Goal: Task Accomplishment & Management: Complete application form

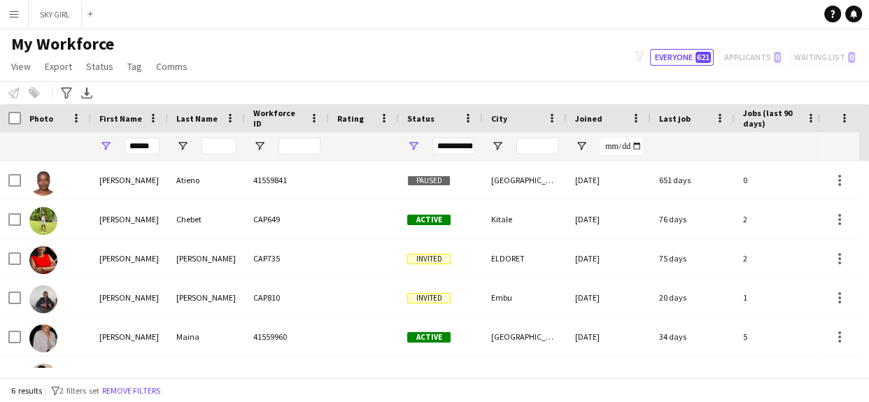
click at [17, 15] on app-icon "Menu" at bounding box center [13, 13] width 11 height 11
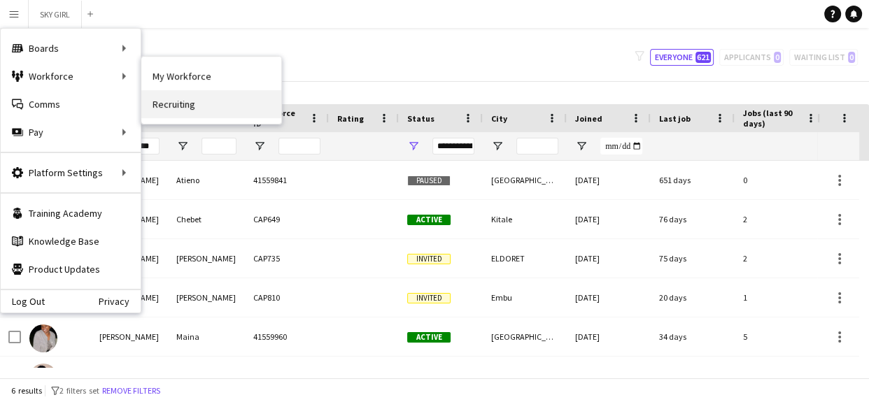
click at [164, 105] on link "Recruiting" at bounding box center [211, 104] width 140 height 28
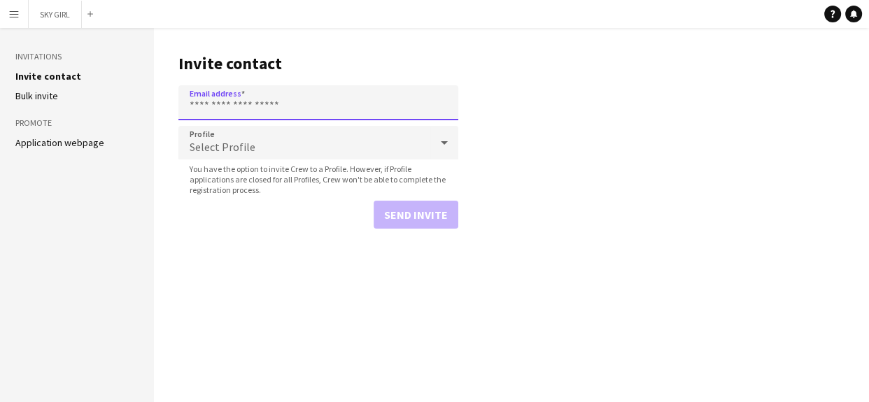
click at [216, 106] on input "Email address" at bounding box center [318, 102] width 280 height 35
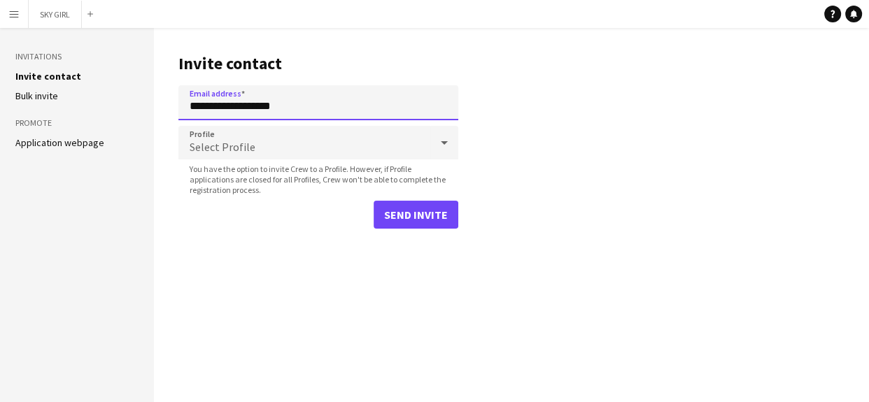
type input "**********"
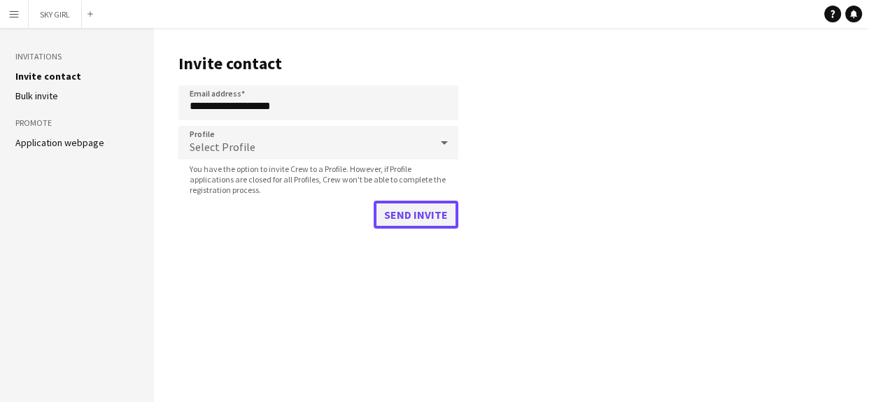
click at [420, 207] on button "Send invite" at bounding box center [416, 215] width 85 height 28
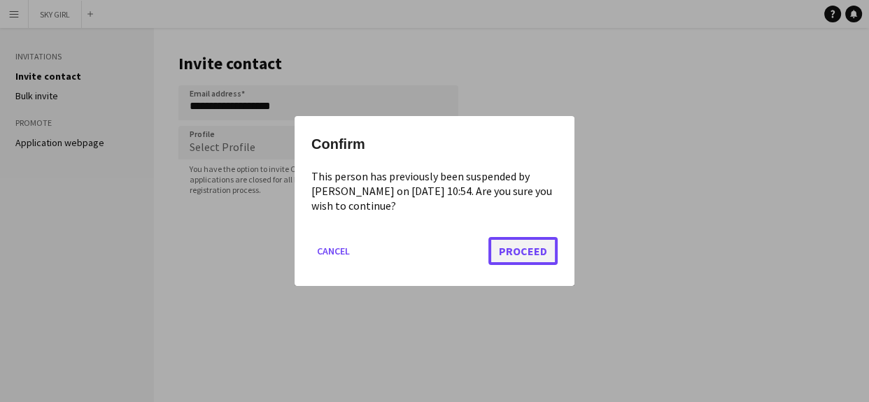
click at [543, 253] on button "Proceed" at bounding box center [522, 251] width 69 height 28
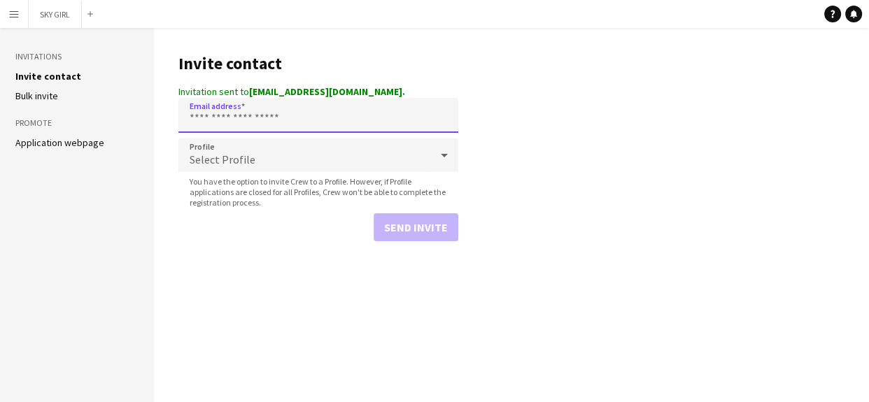
click at [271, 117] on input "Email address" at bounding box center [318, 115] width 280 height 35
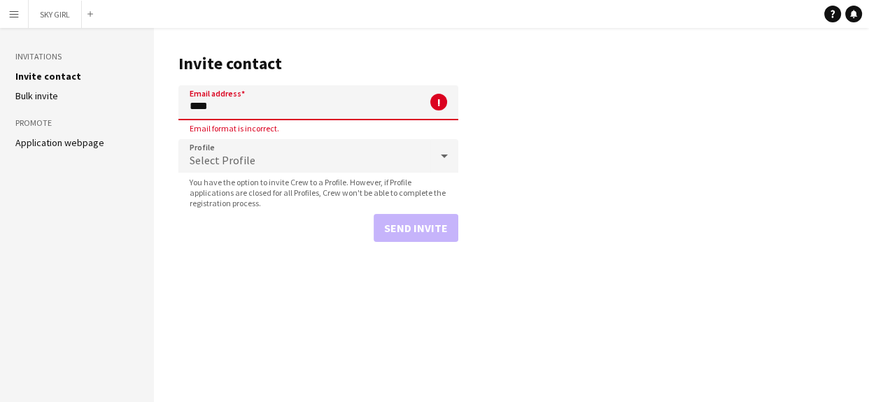
type input "**********"
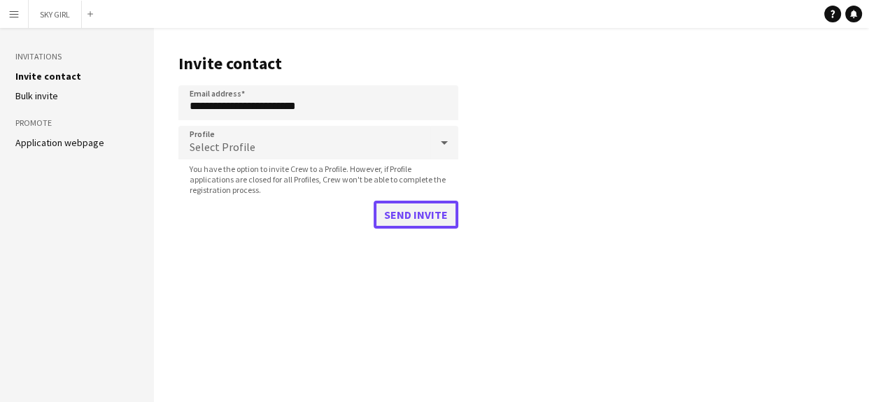
click at [400, 211] on button "Send invite" at bounding box center [416, 215] width 85 height 28
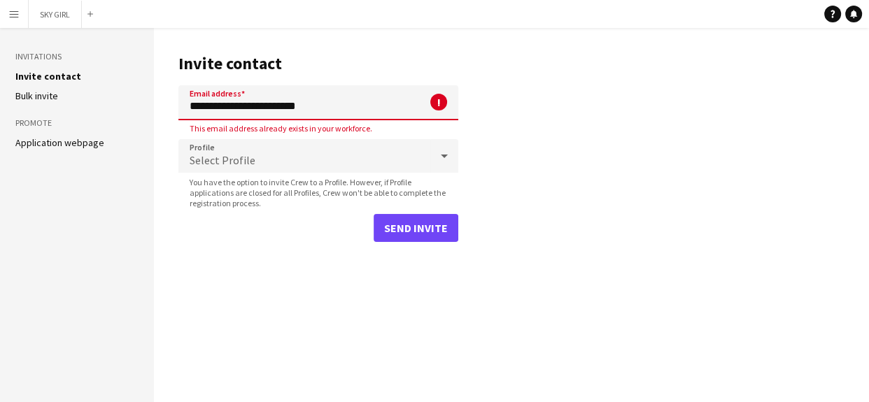
click at [12, 14] on app-icon "Menu" at bounding box center [13, 13] width 11 height 11
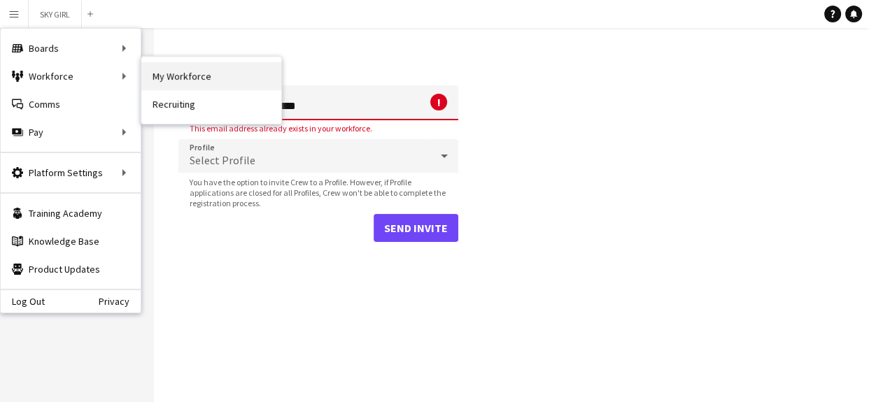
click at [164, 78] on link "My Workforce" at bounding box center [211, 76] width 140 height 28
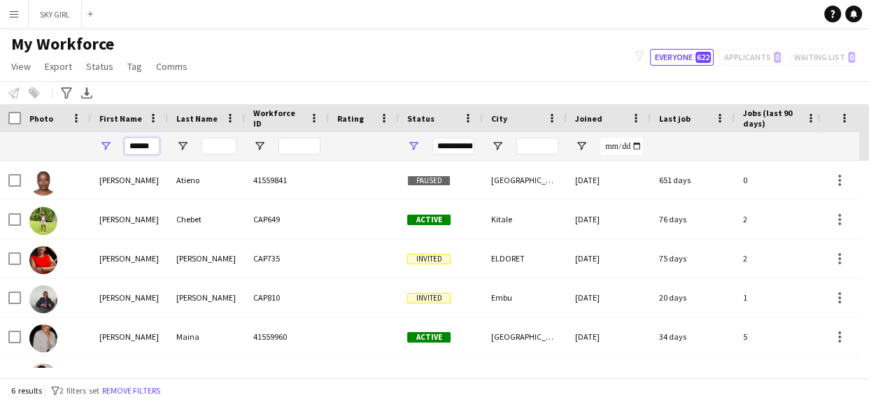
click at [158, 143] on input "******" at bounding box center [142, 146] width 35 height 17
type input "*"
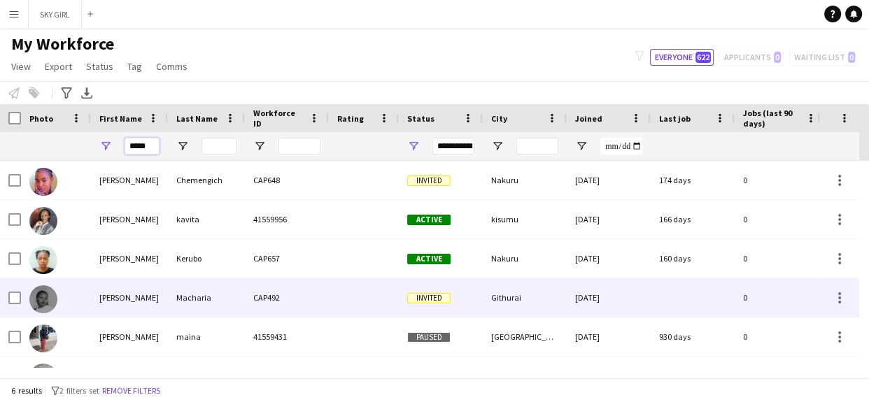
type input "*****"
click at [306, 300] on div "CAP492" at bounding box center [287, 297] width 84 height 38
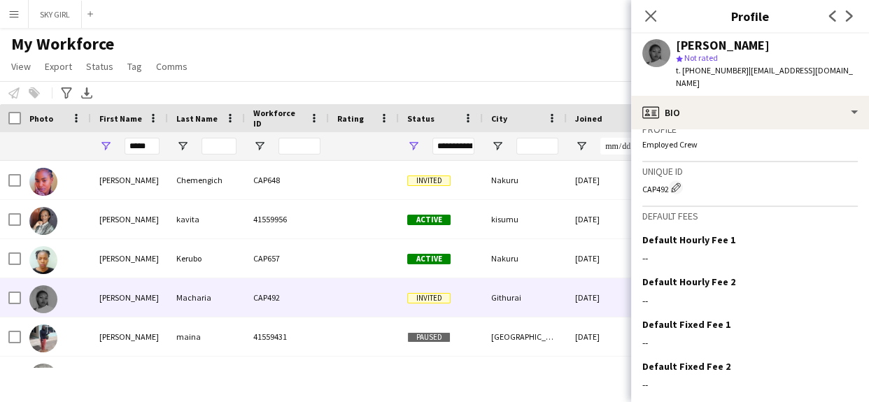
scroll to position [530, 0]
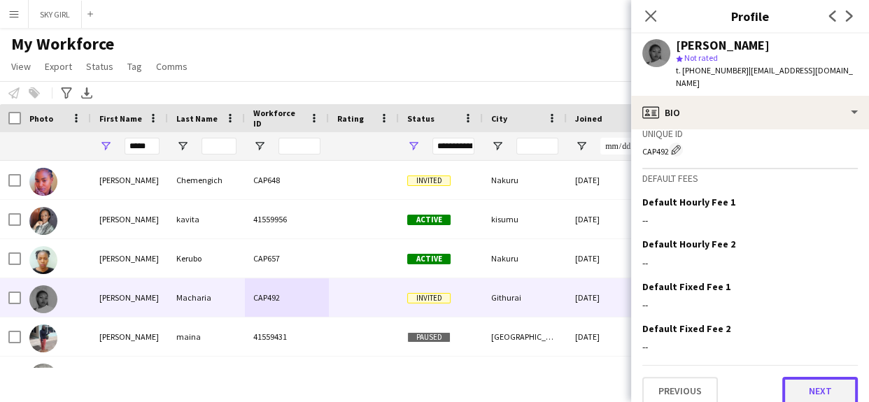
click at [793, 377] on button "Next" at bounding box center [820, 391] width 76 height 28
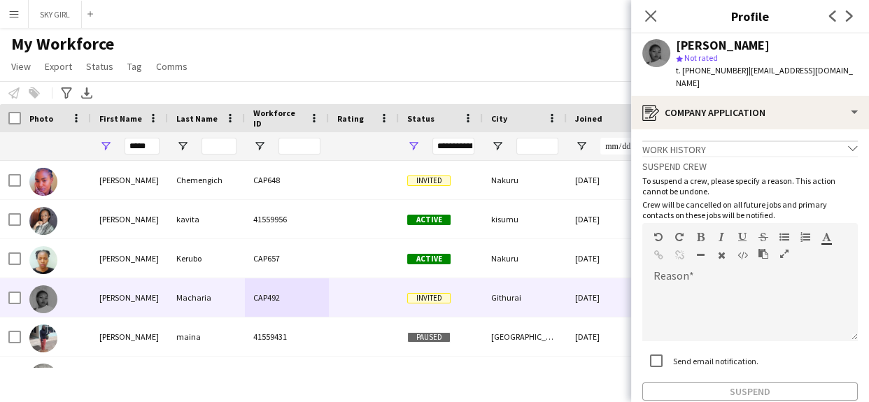
scroll to position [64, 0]
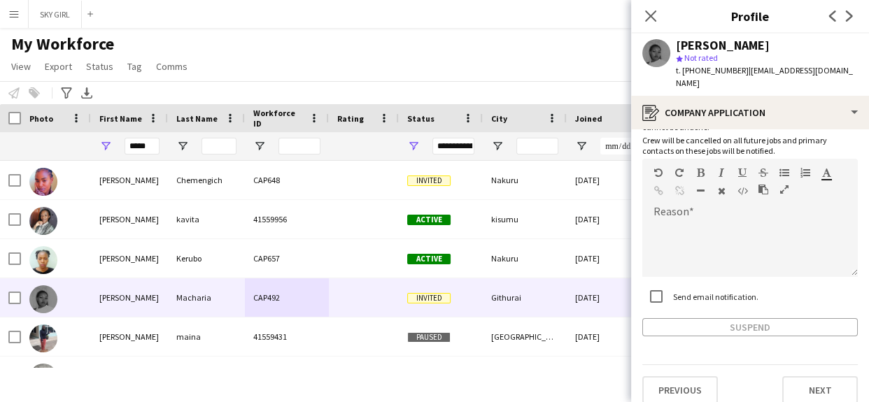
drag, startPoint x: 859, startPoint y: 271, endPoint x: 849, endPoint y: 400, distance: 129.1
click at [849, 400] on app-crew-profile-application "Work history chevron-down Incomplete Suspend crew To suspend a crew, please spe…" at bounding box center [750, 265] width 238 height 273
click at [790, 378] on button "Next" at bounding box center [820, 390] width 76 height 28
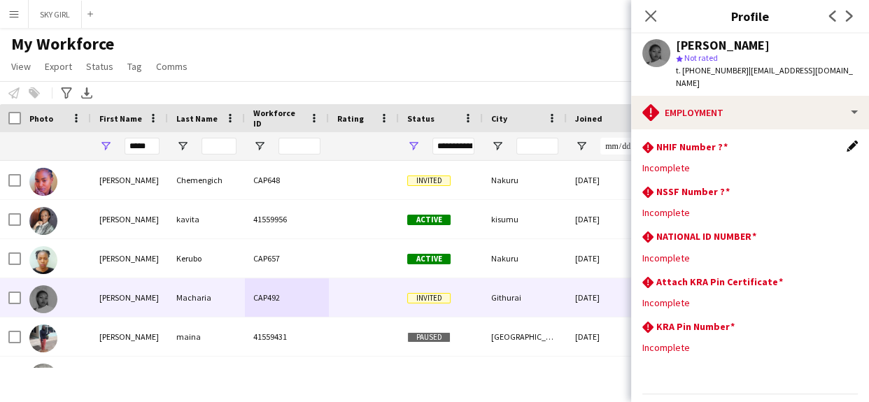
click at [847, 141] on app-icon "Edit this field" at bounding box center [852, 146] width 11 height 11
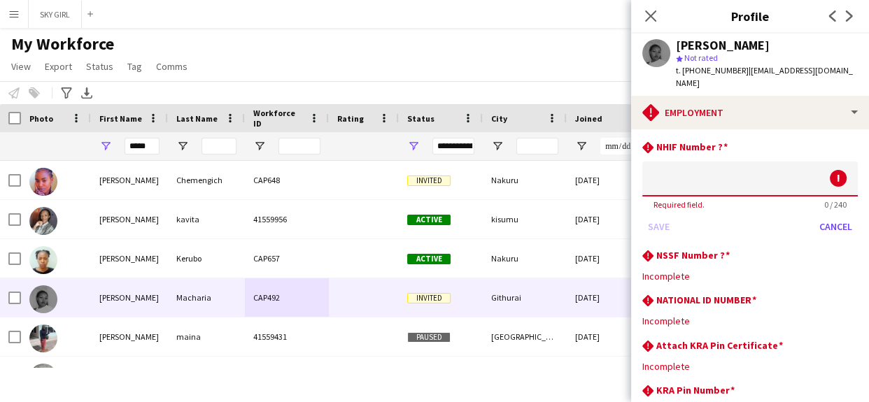
click at [685, 175] on input at bounding box center [750, 179] width 216 height 35
type input "*"
type input "********"
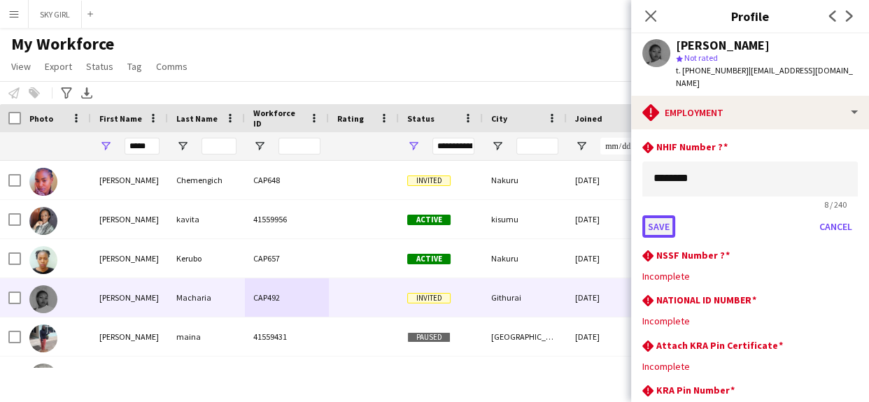
click at [665, 218] on button "Save" at bounding box center [658, 227] width 33 height 22
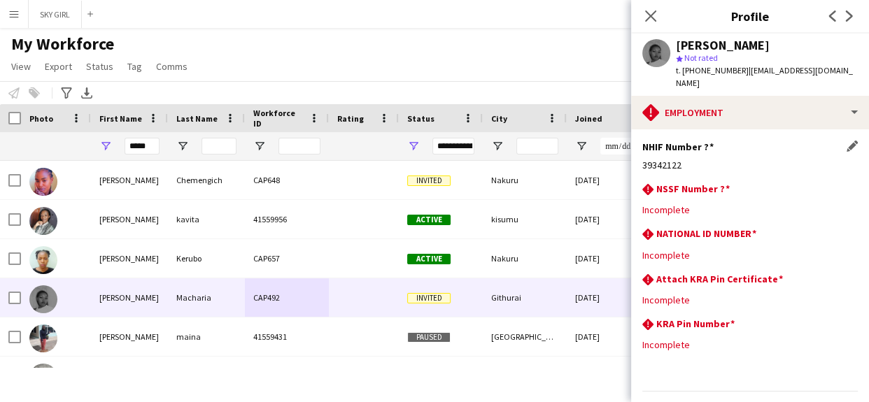
scroll to position [27, 0]
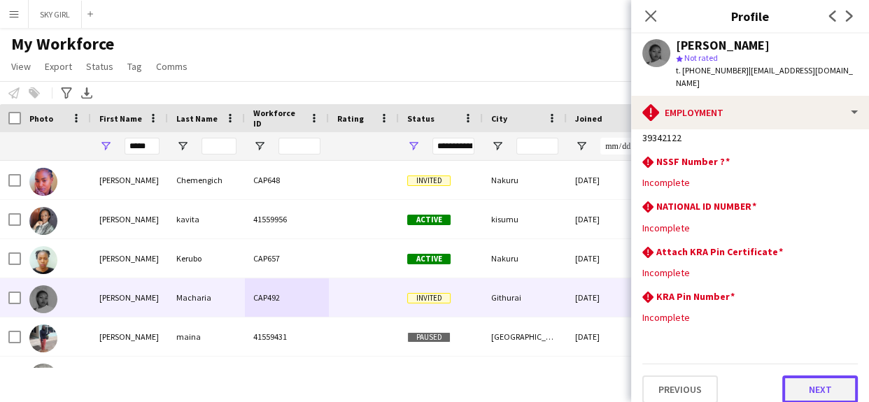
click at [782, 376] on button "Next" at bounding box center [820, 390] width 76 height 28
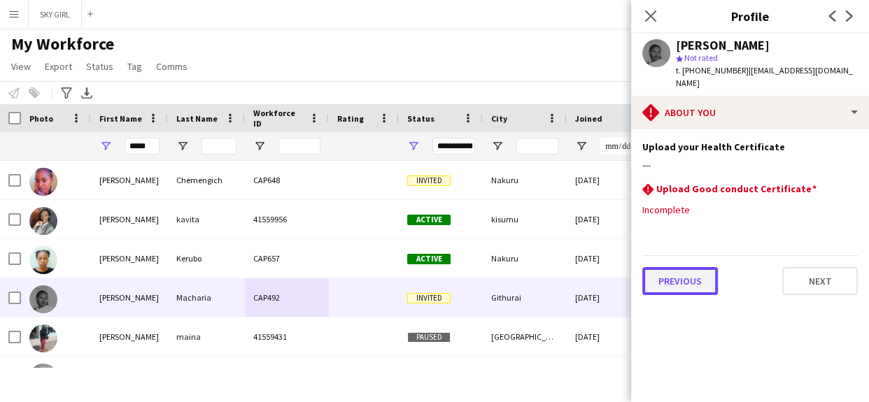
click at [657, 267] on button "Previous" at bounding box center [680, 281] width 76 height 28
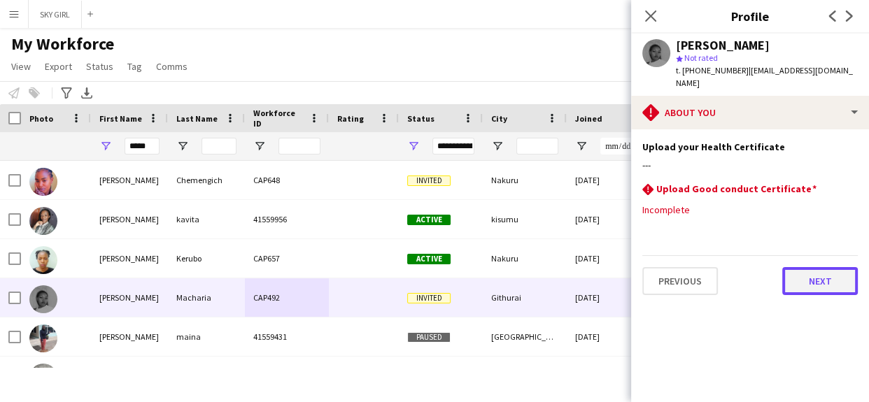
click at [805, 267] on button "Next" at bounding box center [820, 281] width 76 height 28
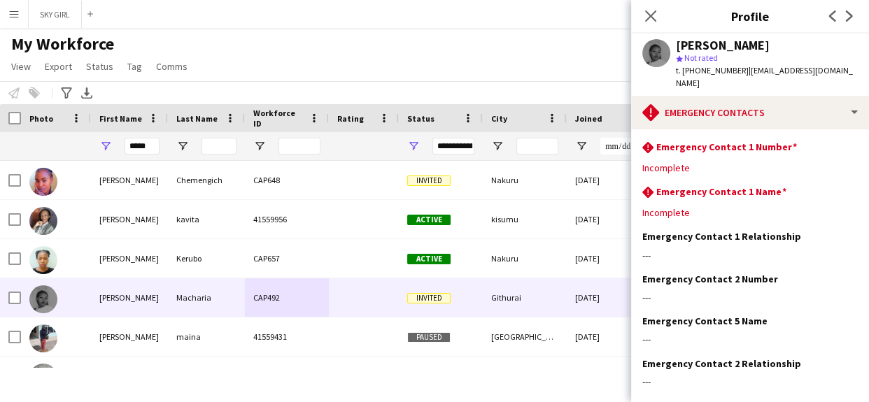
scroll to position [63, 0]
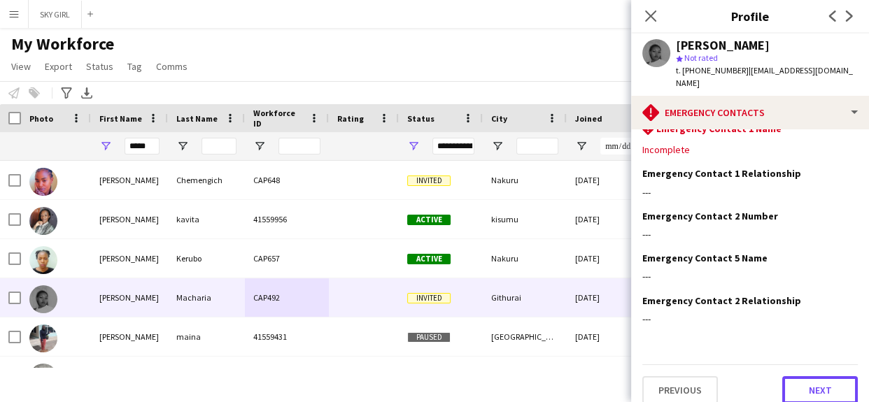
click at [784, 376] on button "Next" at bounding box center [820, 390] width 76 height 28
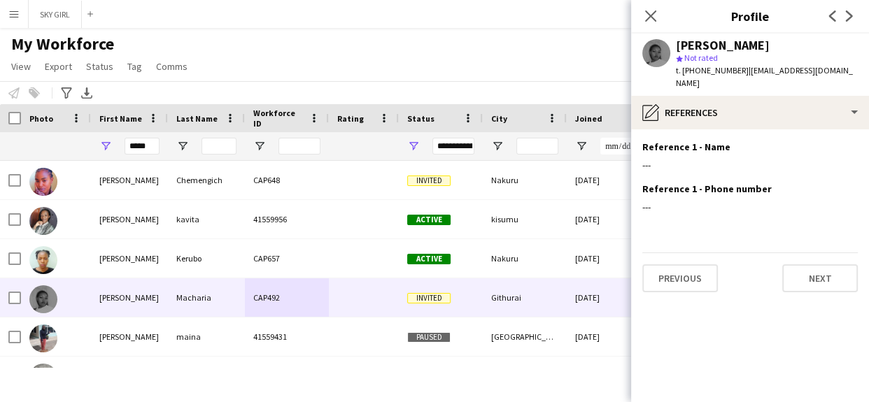
scroll to position [0, 0]
click at [799, 264] on button "Next" at bounding box center [820, 278] width 76 height 28
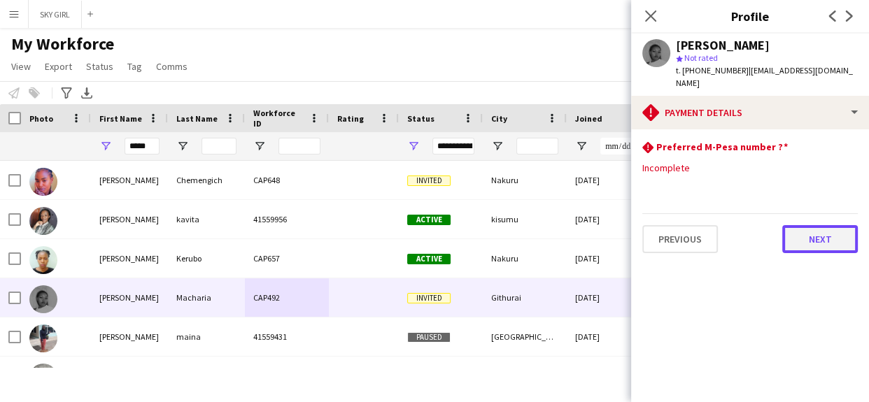
click at [803, 231] on button "Next" at bounding box center [820, 239] width 76 height 28
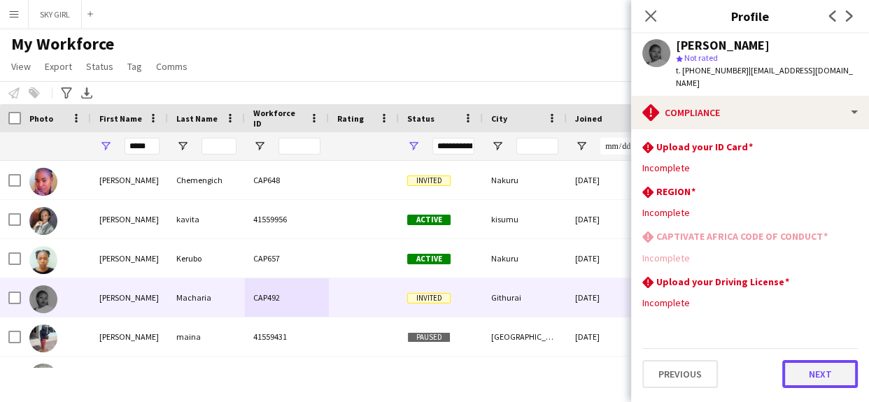
click at [803, 360] on button "Next" at bounding box center [820, 374] width 76 height 28
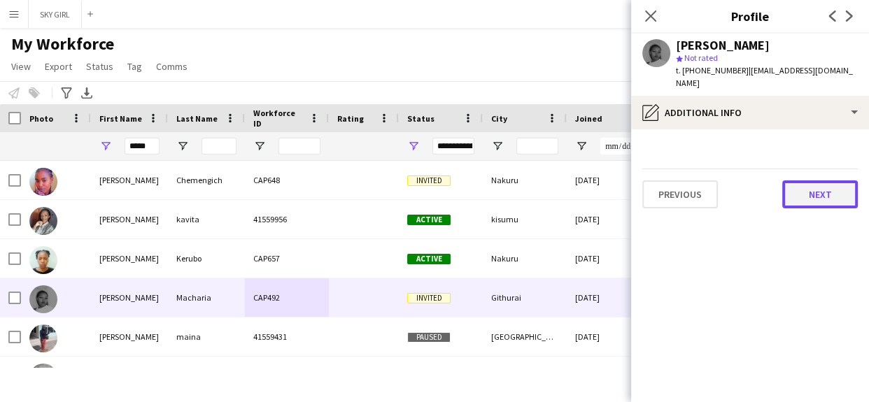
click at [800, 181] on button "Next" at bounding box center [820, 195] width 76 height 28
click at [800, 182] on button "Next" at bounding box center [820, 195] width 76 height 28
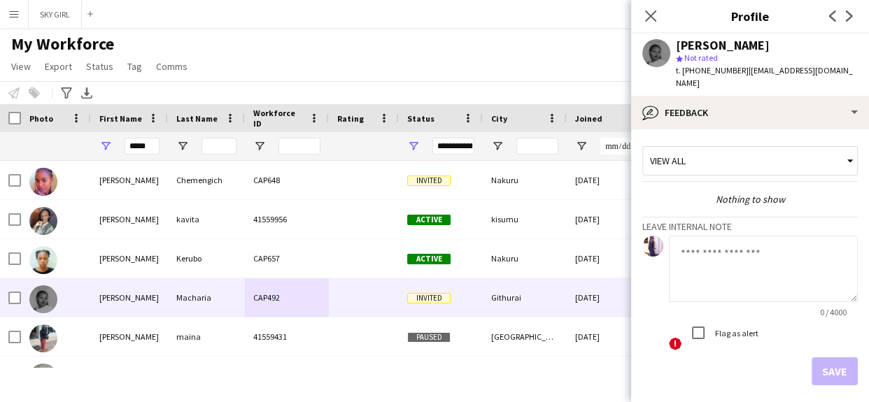
scroll to position [48, 0]
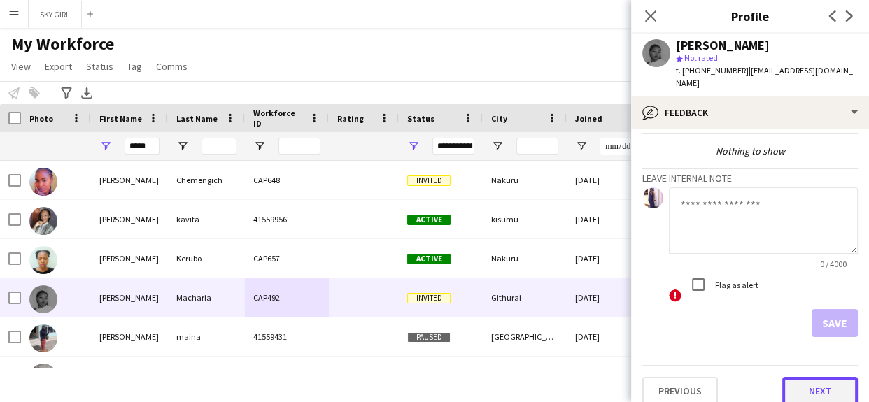
click at [784, 377] on button "Next" at bounding box center [820, 391] width 76 height 28
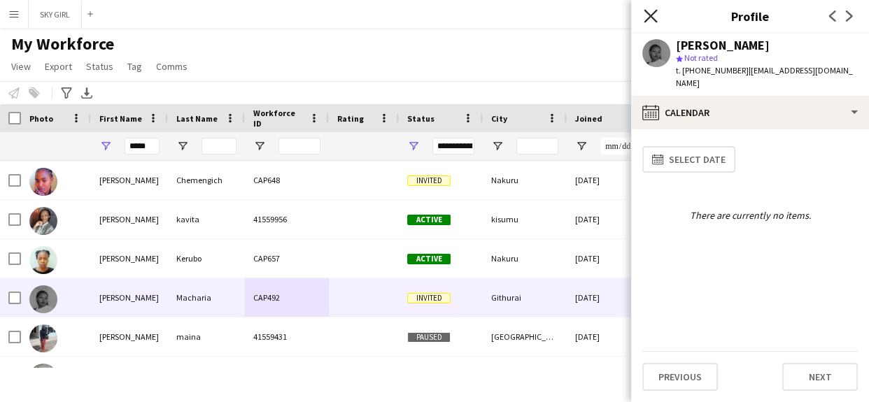
click at [648, 19] on icon at bounding box center [650, 15] width 13 height 13
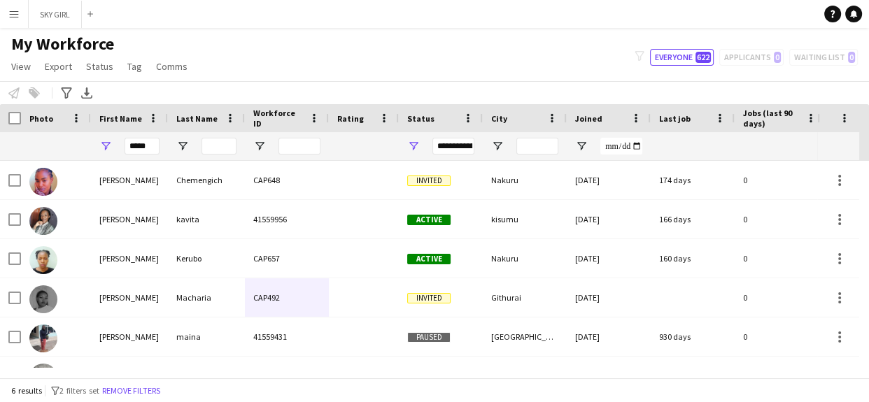
click at [15, 10] on app-icon "Menu" at bounding box center [13, 13] width 11 height 11
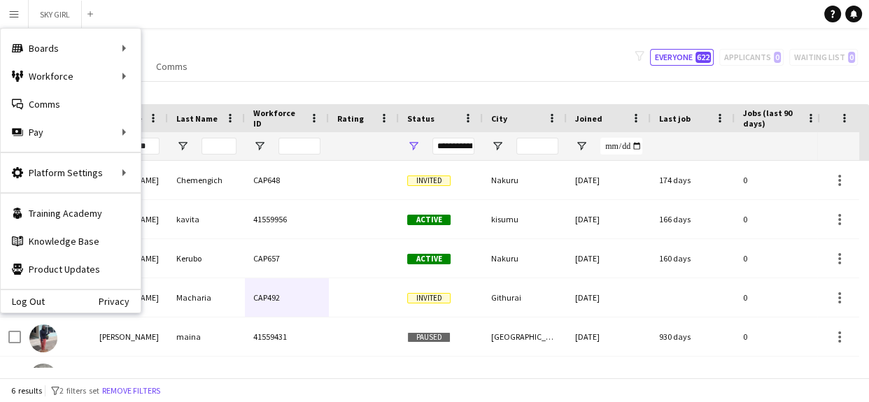
click at [15, 10] on app-icon "Menu" at bounding box center [13, 13] width 11 height 11
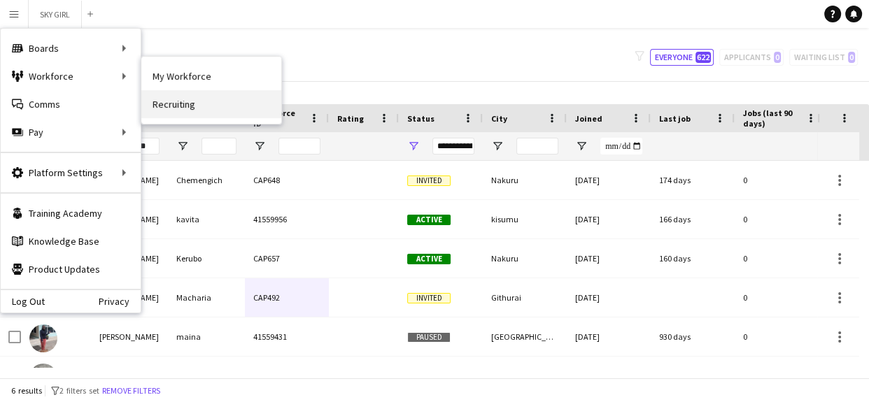
click at [167, 105] on link "Recruiting" at bounding box center [211, 104] width 140 height 28
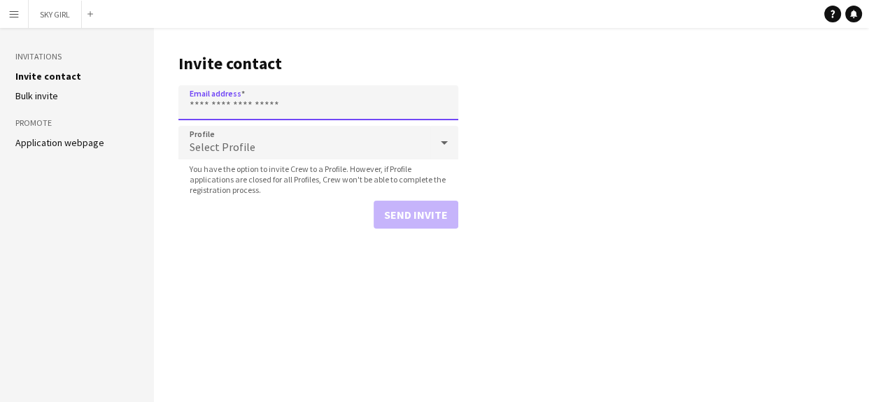
click at [232, 112] on input "Email address" at bounding box center [318, 102] width 280 height 35
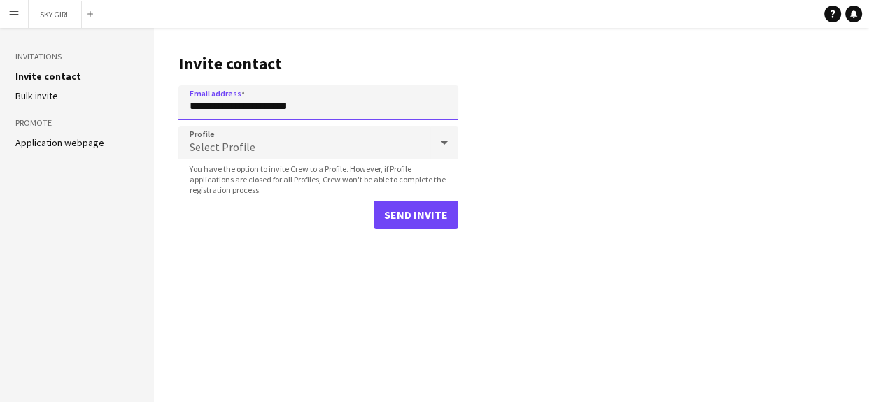
type input "**********"
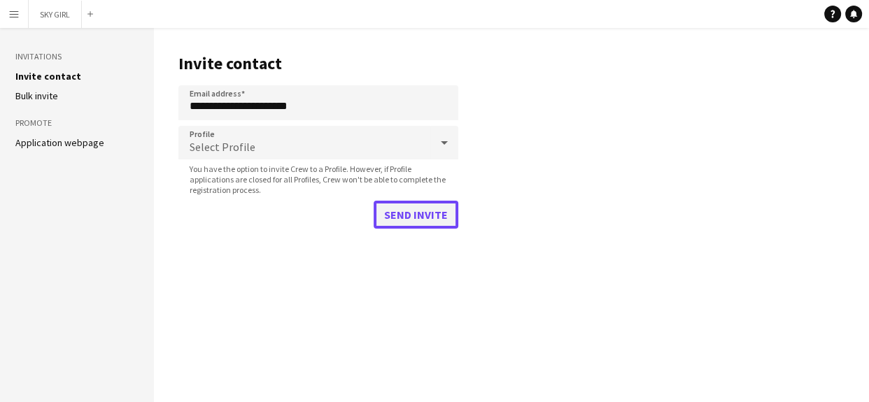
click at [417, 214] on button "Send invite" at bounding box center [416, 215] width 85 height 28
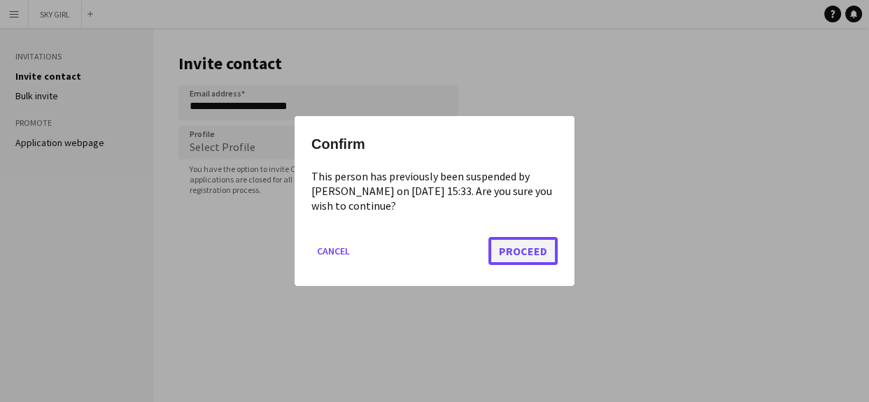
click at [525, 251] on button "Proceed" at bounding box center [522, 251] width 69 height 28
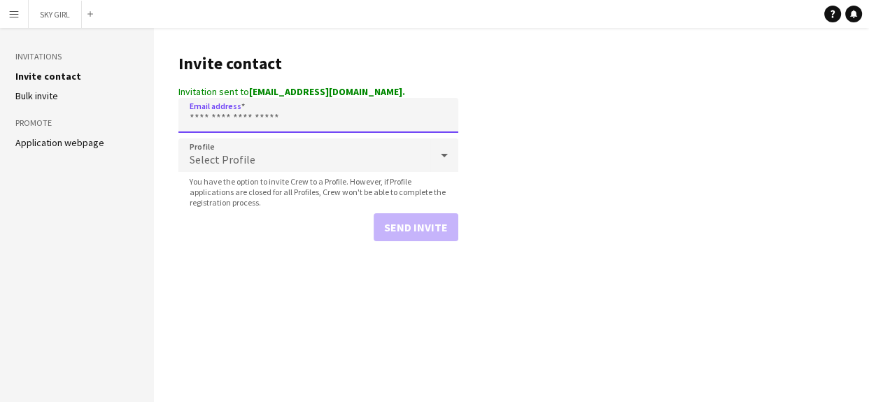
click at [222, 114] on input "Email address" at bounding box center [318, 115] width 280 height 35
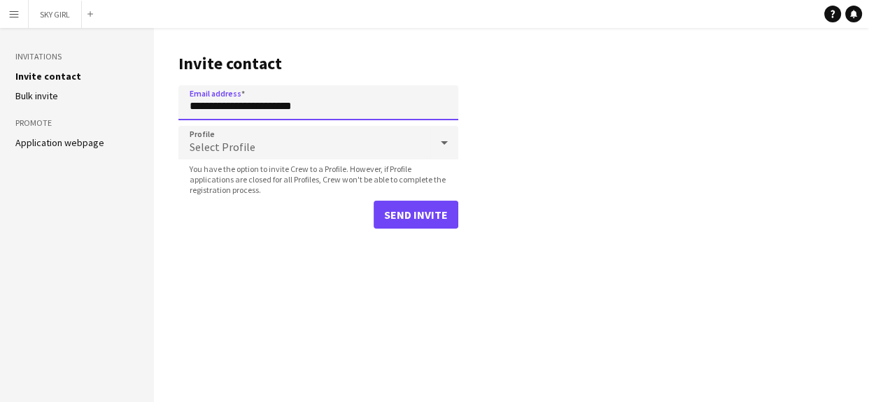
type input "**********"
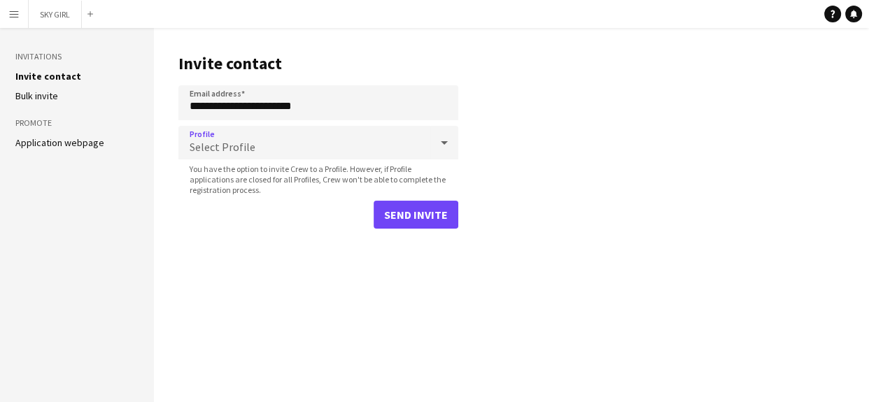
click at [444, 145] on icon at bounding box center [444, 143] width 17 height 28
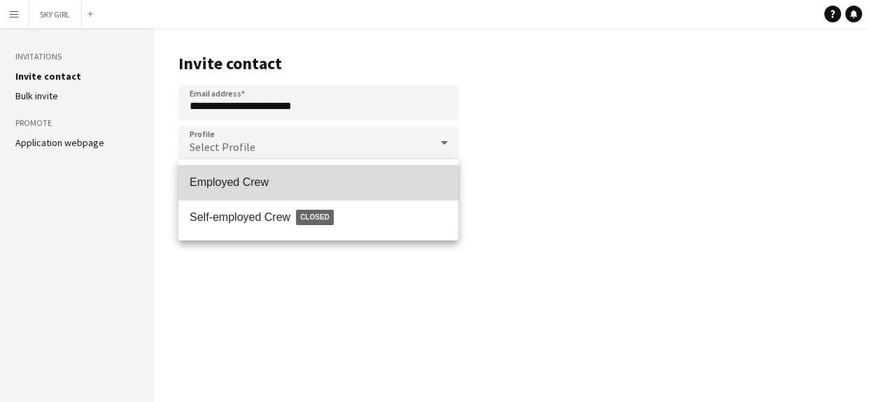
click at [382, 176] on span "Employed Crew" at bounding box center [318, 182] width 257 height 13
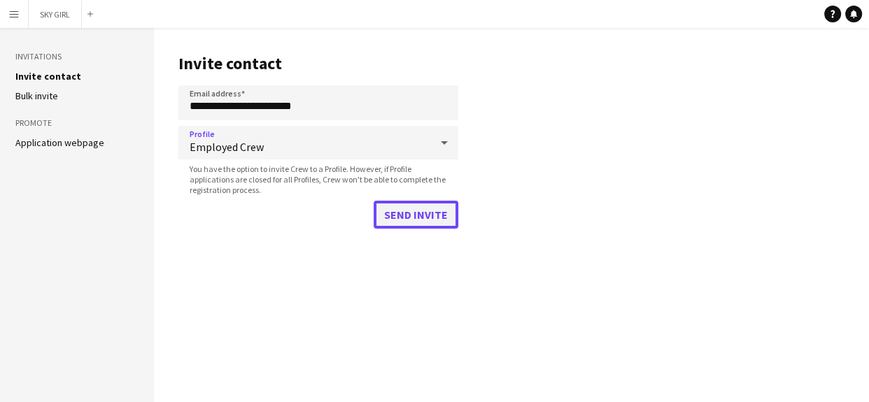
click at [397, 214] on button "Send invite" at bounding box center [416, 215] width 85 height 28
